Goal: Entertainment & Leisure: Consume media (video, audio)

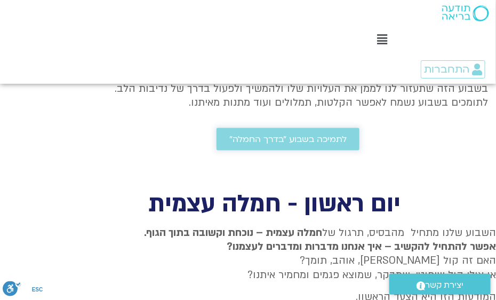
scroll to position [337, 0]
click at [298, 144] on span "לתמיכה בשבוע ״בדרך החמלה״" at bounding box center [287, 139] width 117 height 10
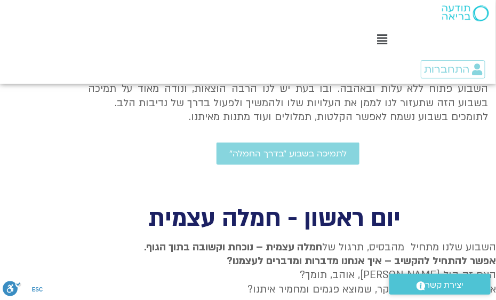
scroll to position [323, 0]
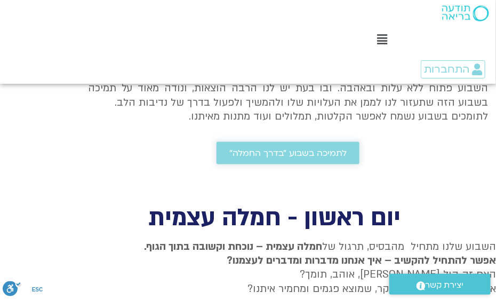
click at [298, 157] on span "לתמיכה בשבוע ״בדרך החמלה״" at bounding box center [287, 153] width 117 height 10
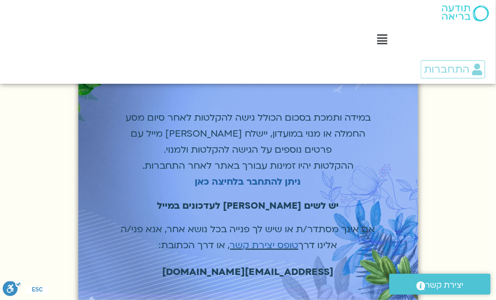
scroll to position [124, 0]
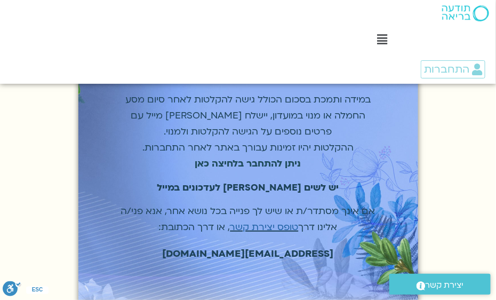
click at [257, 157] on strong "ניתן להתחבר בלחיצה כאן" at bounding box center [248, 163] width 106 height 12
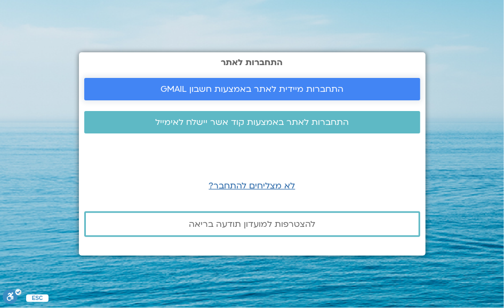
click at [253, 86] on span "התחברות מיידית לאתר באמצעות חשבון GMAIL" at bounding box center [251, 89] width 183 height 10
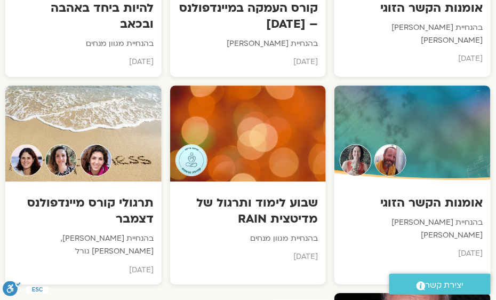
scroll to position [3748, 0]
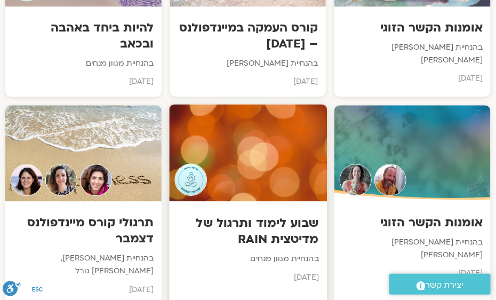
click at [270, 214] on h3 "שבוע לימוד ותרגול של מדיטצית RAIN" at bounding box center [247, 230] width 141 height 33
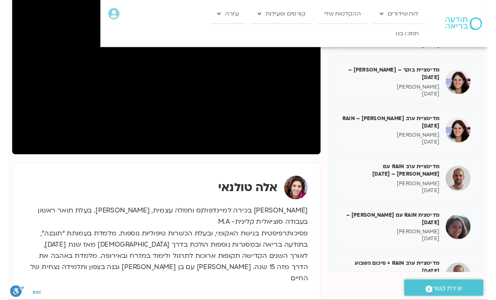
scroll to position [35, 0]
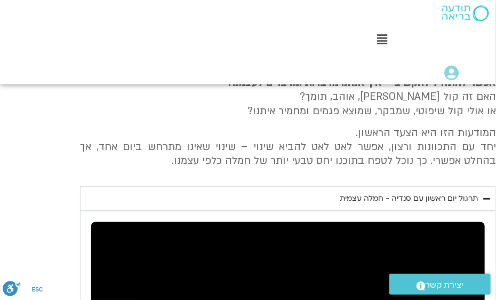
scroll to position [520, 0]
